Goal: Task Accomplishment & Management: Manage account settings

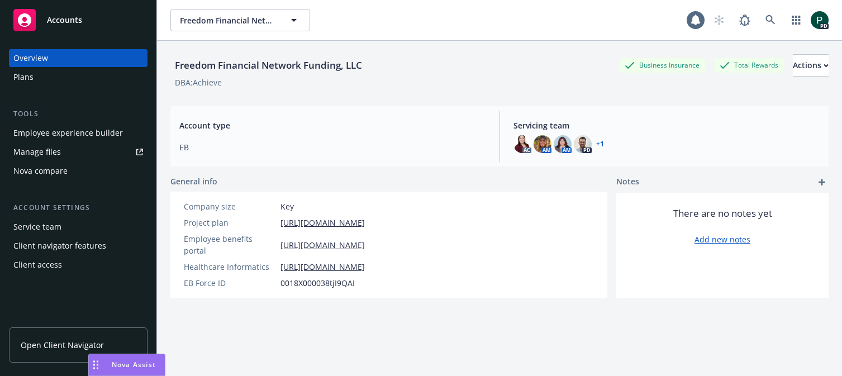
click at [239, 26] on button "Freedom Financial Network Funding, LLC" at bounding box center [240, 20] width 140 height 22
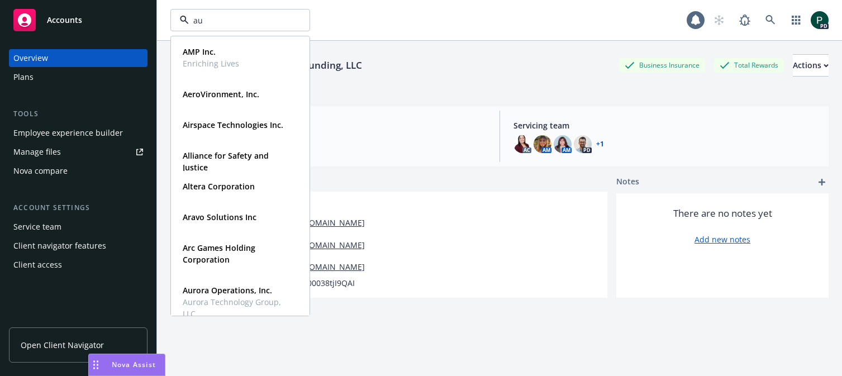
type input "aur"
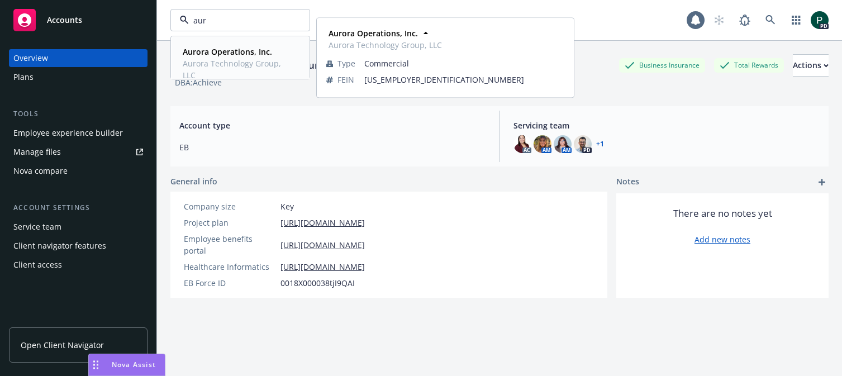
click at [235, 55] on strong "Aurora Operations, Inc." at bounding box center [227, 51] width 89 height 11
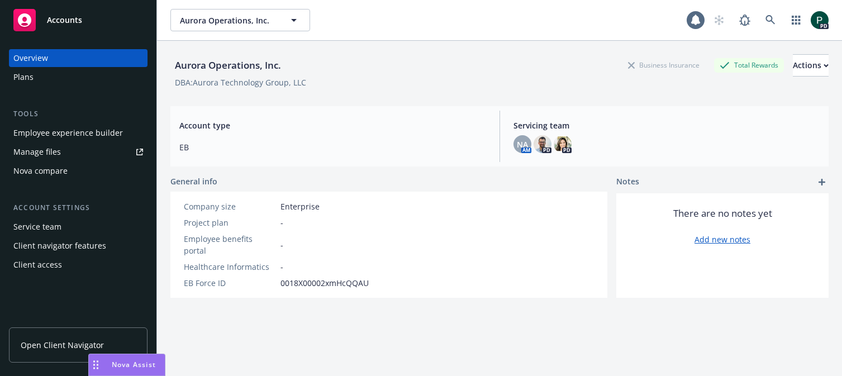
click at [81, 134] on div "Employee experience builder" at bounding box center [68, 133] width 110 height 18
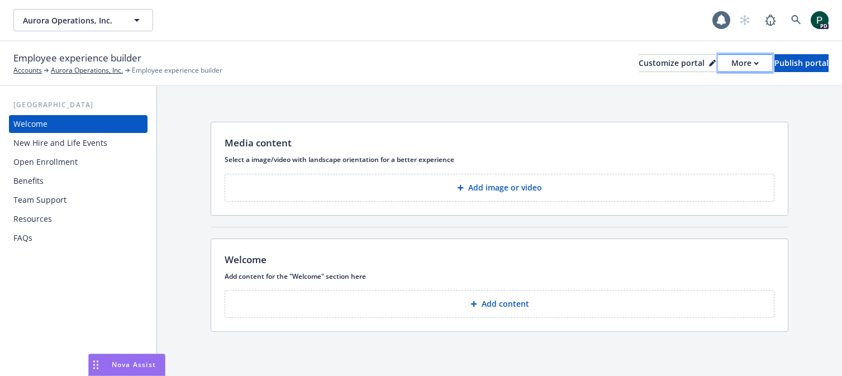
click at [732, 63] on div "More" at bounding box center [745, 63] width 27 height 17
click at [696, 95] on div "Copy preview link Copy portal link" at bounding box center [686, 99] width 102 height 45
click at [73, 186] on div "Benefits" at bounding box center [78, 181] width 130 height 18
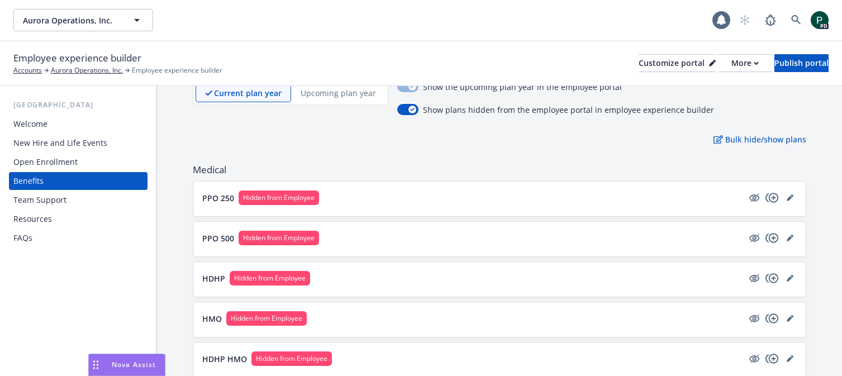
scroll to position [43, 0]
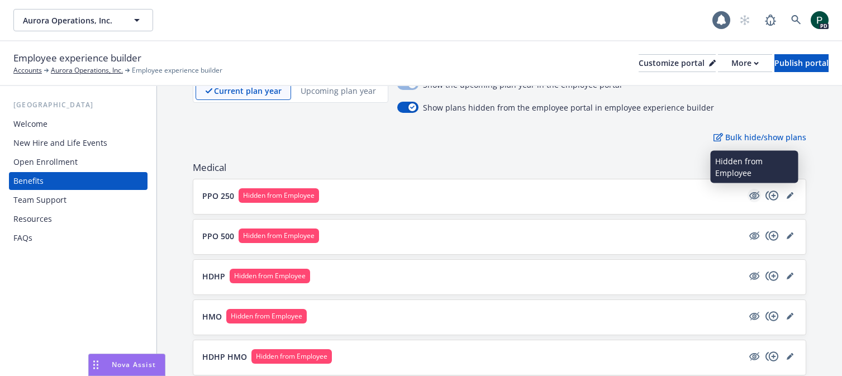
click at [756, 195] on icon "hidden" at bounding box center [755, 195] width 9 height 8
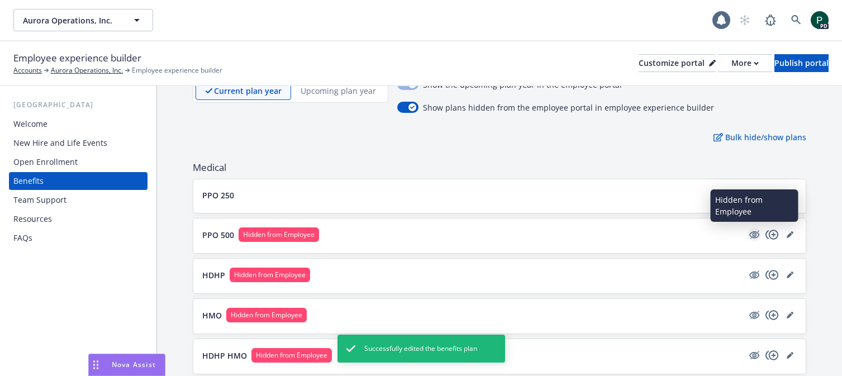
click at [752, 235] on icon "hidden" at bounding box center [754, 234] width 13 height 13
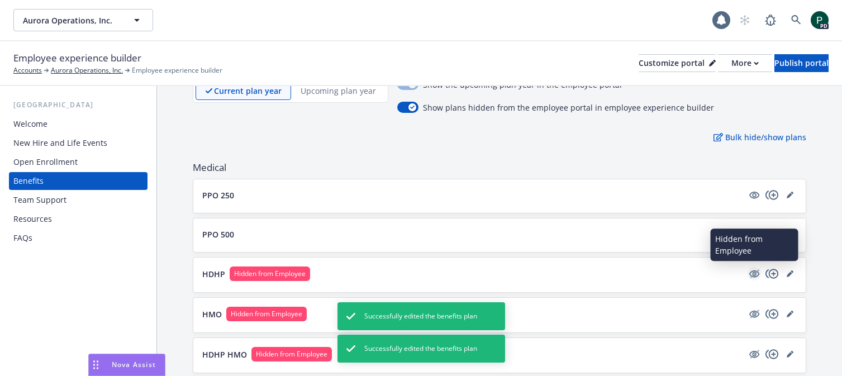
click at [753, 275] on icon "hidden" at bounding box center [755, 273] width 9 height 8
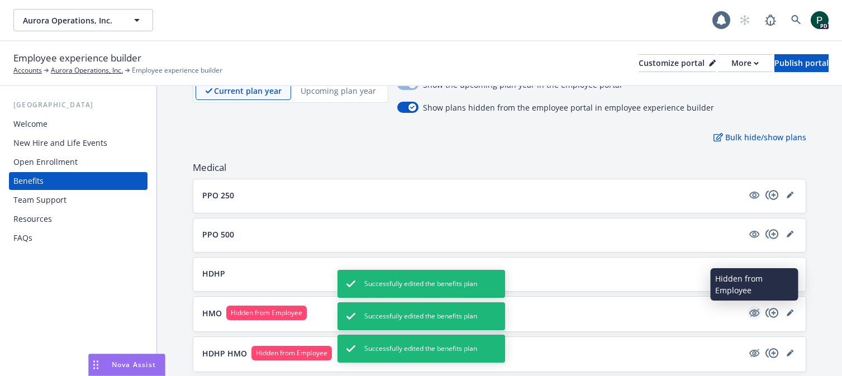
click at [754, 315] on icon "hidden" at bounding box center [754, 313] width 10 height 7
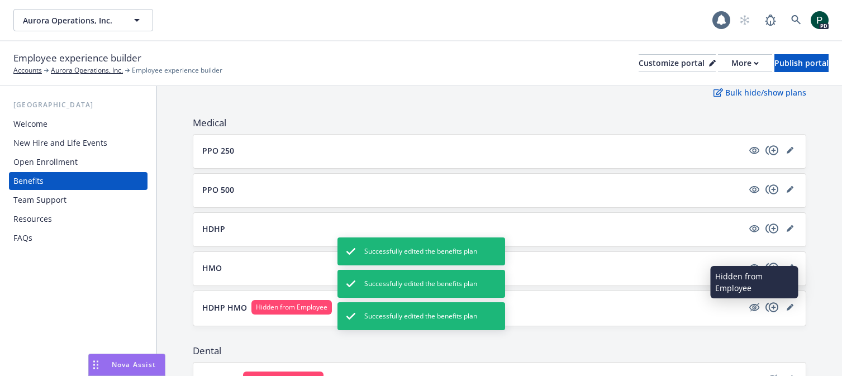
scroll to position [89, 0]
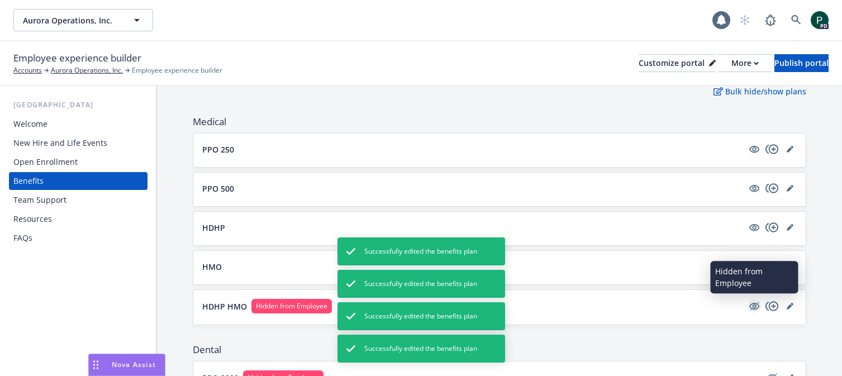
click at [758, 310] on icon "hidden" at bounding box center [754, 306] width 13 height 13
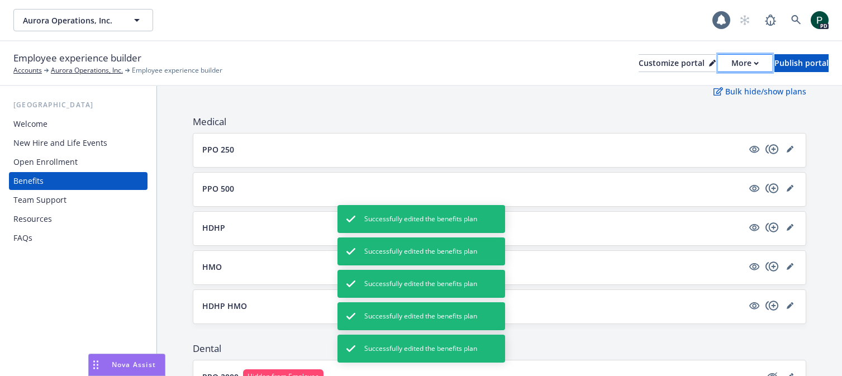
click at [732, 66] on div "More" at bounding box center [745, 63] width 27 height 17
click at [700, 87] on div "Copy preview link Copy portal link" at bounding box center [686, 99] width 102 height 45
click at [639, 64] on div "Customize portal" at bounding box center [677, 63] width 77 height 17
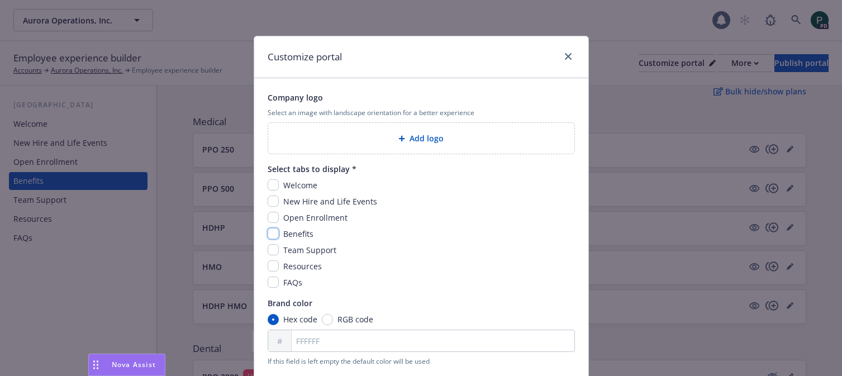
click at [274, 234] on input "checkbox" at bounding box center [273, 233] width 11 height 11
checkbox input "true"
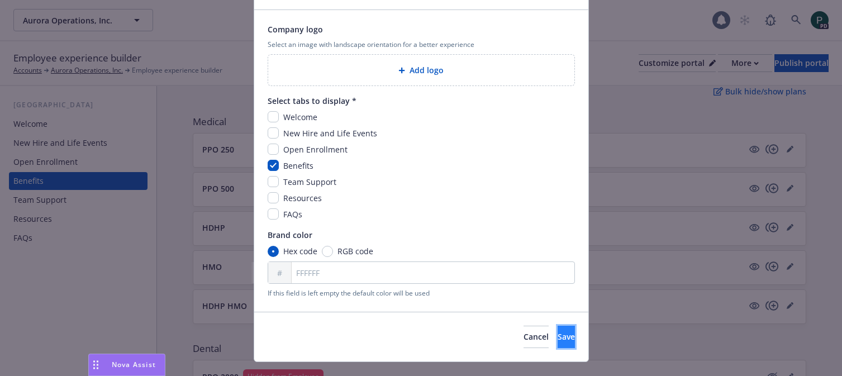
click at [558, 337] on span "Save" at bounding box center [566, 336] width 17 height 11
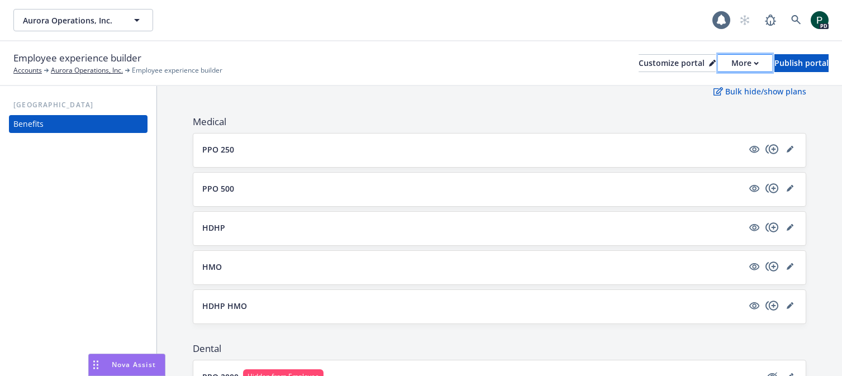
click at [732, 64] on div "More" at bounding box center [745, 63] width 27 height 17
click at [791, 69] on div "Publish portal" at bounding box center [802, 63] width 54 height 17
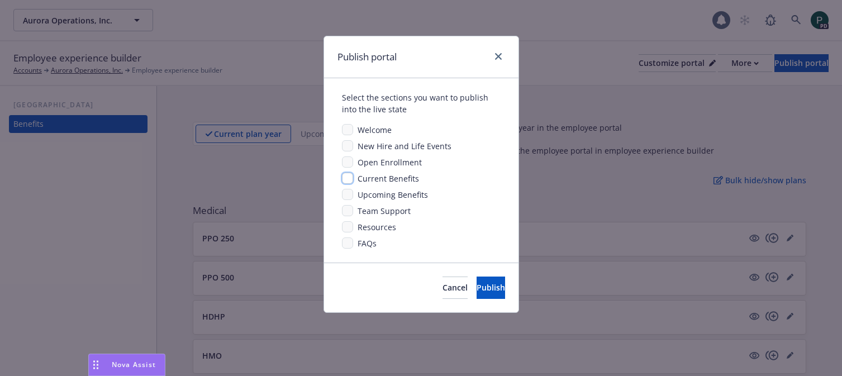
click at [346, 182] on input "checkbox" at bounding box center [347, 178] width 11 height 11
checkbox input "true"
click at [477, 286] on span "Publish" at bounding box center [491, 287] width 29 height 11
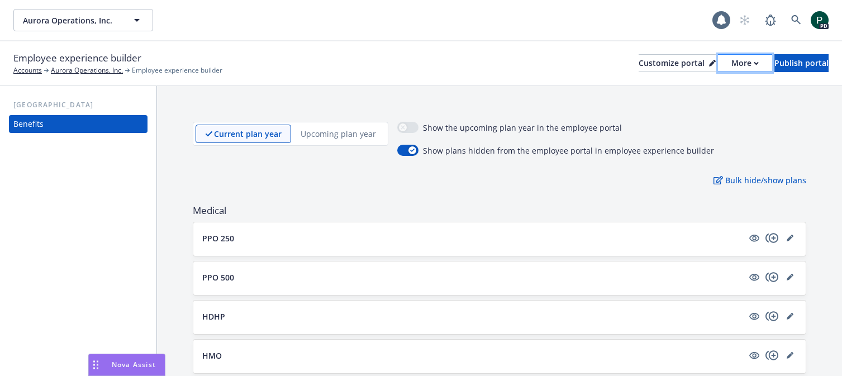
click at [732, 62] on div "More" at bounding box center [745, 63] width 27 height 17
click at [683, 110] on link "Copy portal link" at bounding box center [686, 110] width 102 height 22
click at [350, 136] on p "Upcoming plan year" at bounding box center [338, 134] width 75 height 12
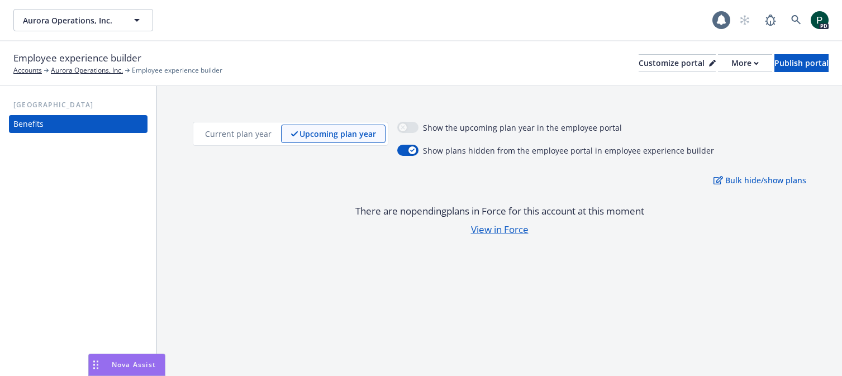
click at [245, 134] on p "Current plan year" at bounding box center [238, 134] width 67 height 12
